Goal: Task Accomplishment & Management: Use online tool/utility

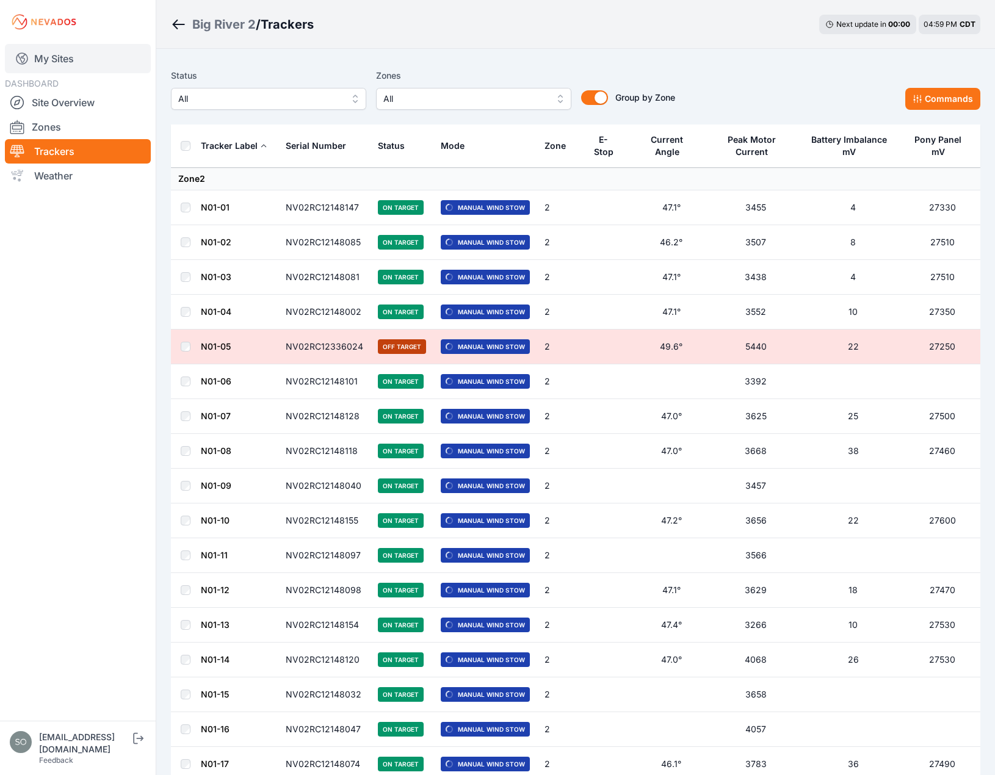
click at [82, 49] on link "My Sites" at bounding box center [78, 58] width 146 height 29
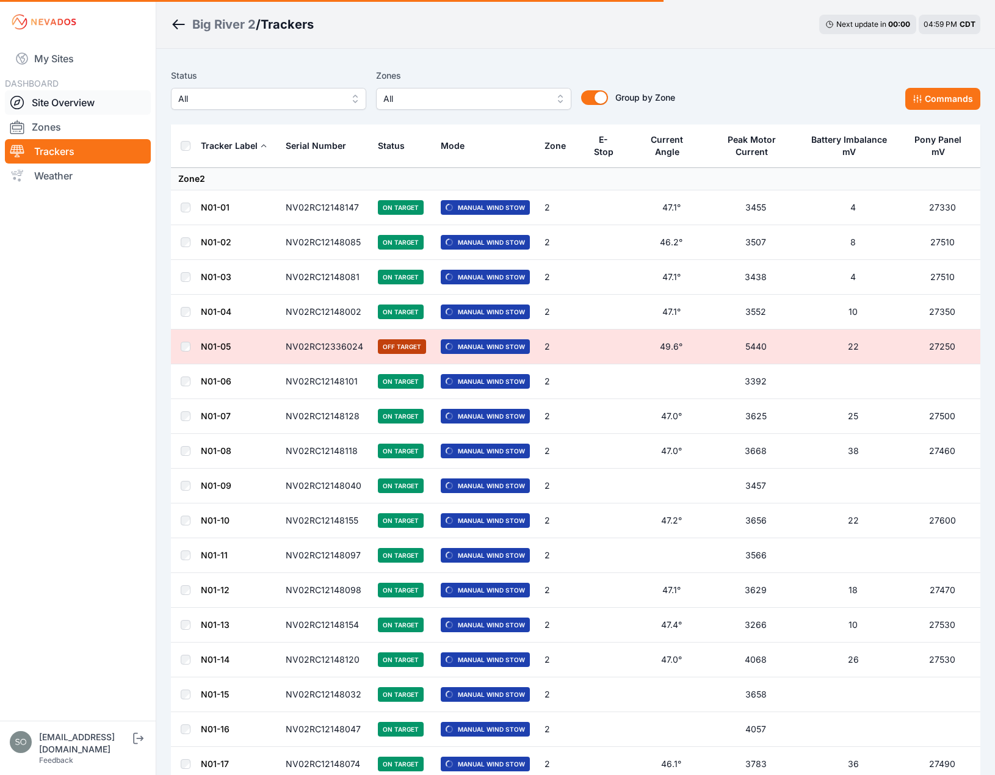
click at [67, 96] on link "Site Overview" at bounding box center [78, 102] width 146 height 24
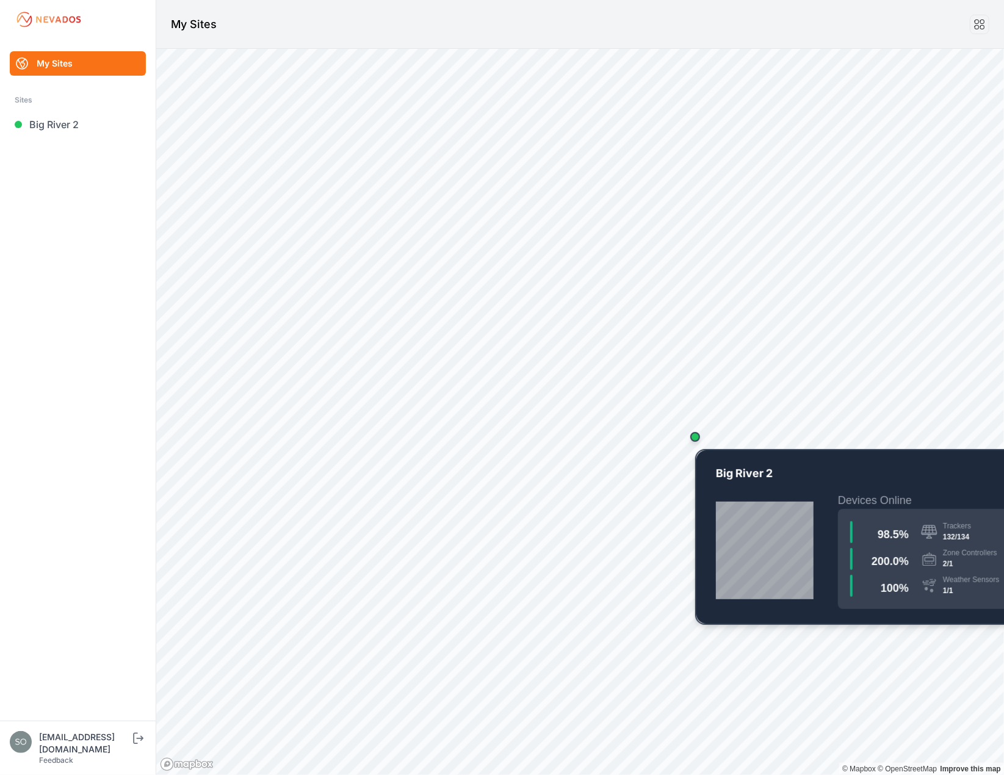
click at [696, 445] on div "Map marker" at bounding box center [695, 437] width 24 height 24
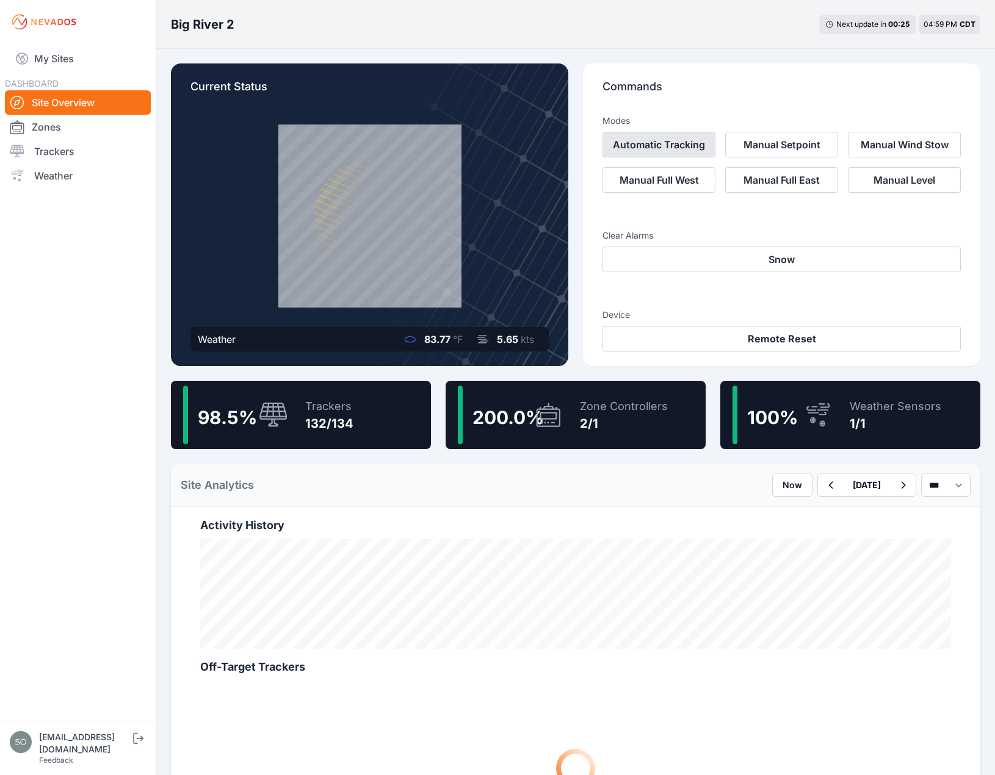
click at [664, 145] on button "Automatic Tracking" at bounding box center [659, 145] width 113 height 26
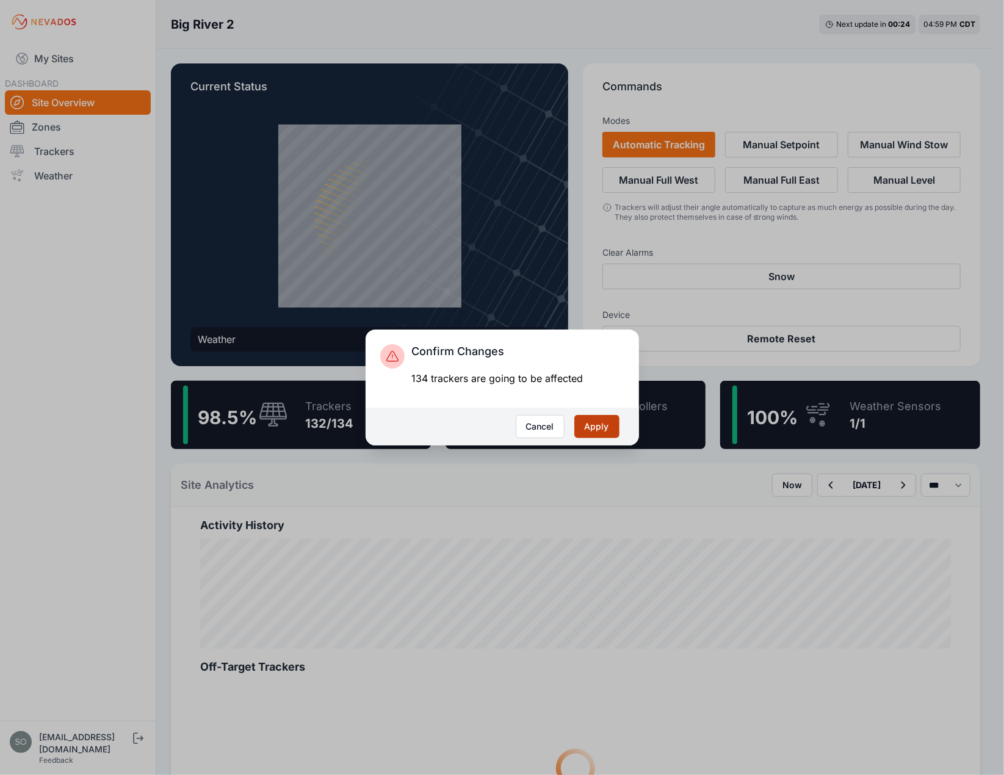
click at [595, 427] on button "Apply" at bounding box center [597, 426] width 45 height 23
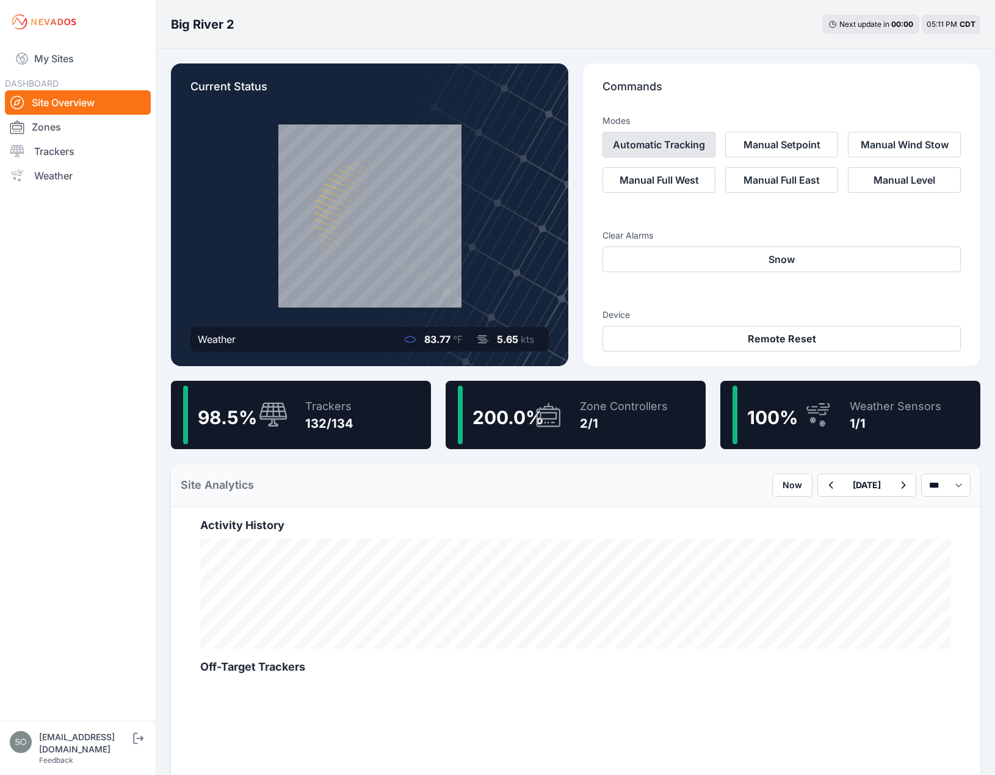
click at [666, 136] on button "Automatic Tracking" at bounding box center [659, 145] width 113 height 26
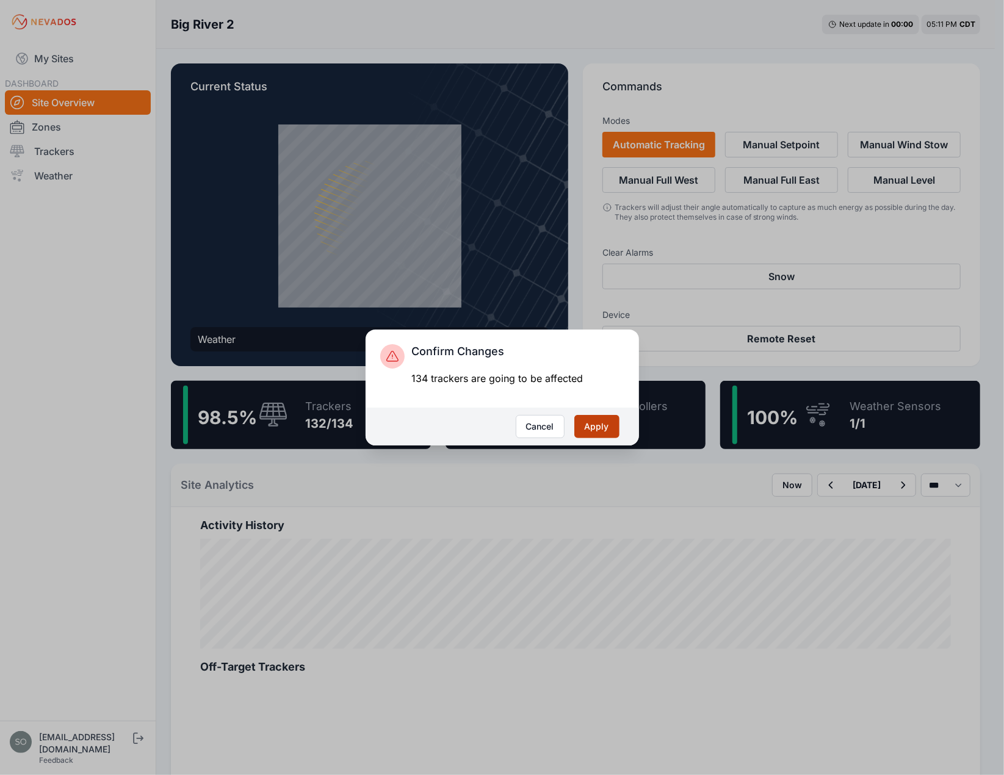
click at [595, 430] on button "Apply" at bounding box center [597, 426] width 45 height 23
